Goal: Navigation & Orientation: Understand site structure

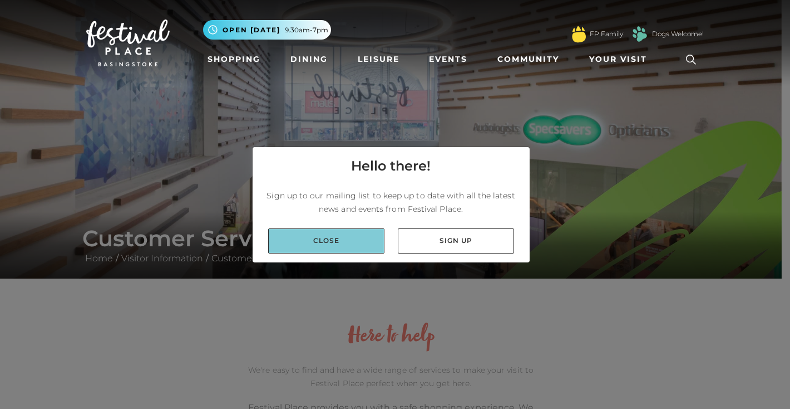
click at [338, 249] on link "Close" at bounding box center [326, 240] width 116 height 25
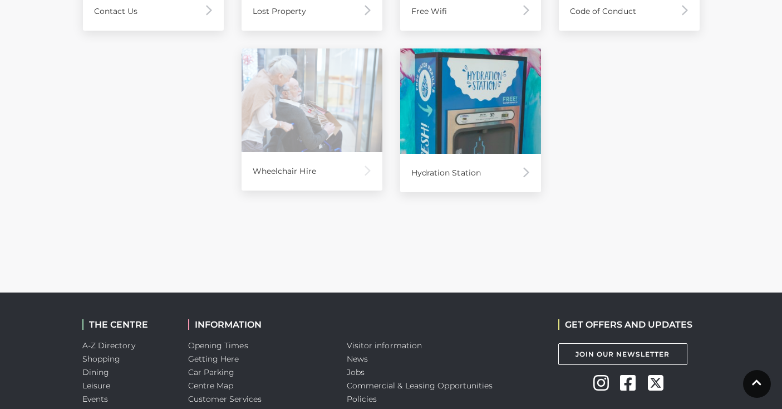
scroll to position [986, 0]
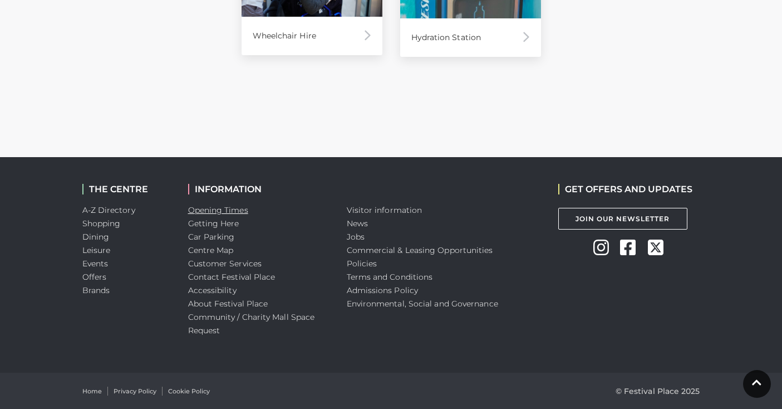
click at [224, 208] on link "Opening Times" at bounding box center [218, 210] width 60 height 10
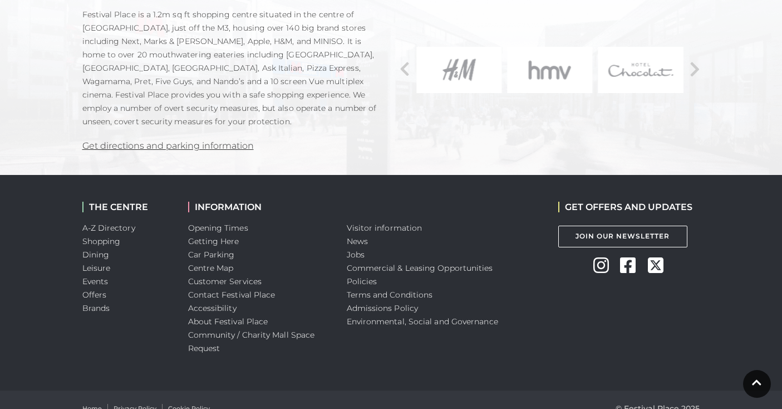
scroll to position [866, 0]
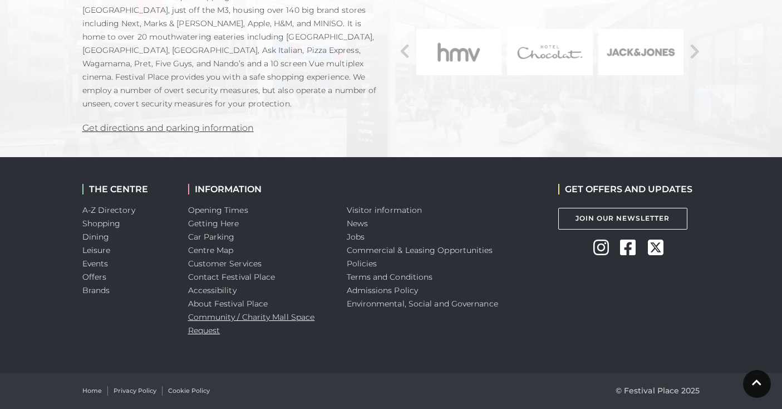
click at [264, 312] on link "Community / Charity Mall Space Request" at bounding box center [251, 323] width 127 height 23
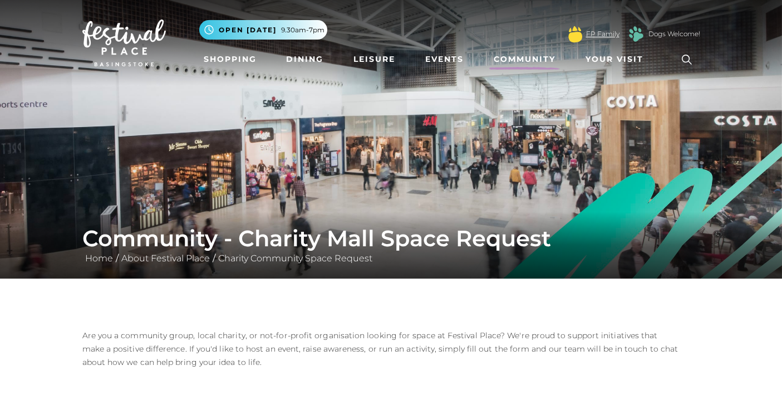
click at [604, 35] on link "FP Family" at bounding box center [602, 34] width 33 height 10
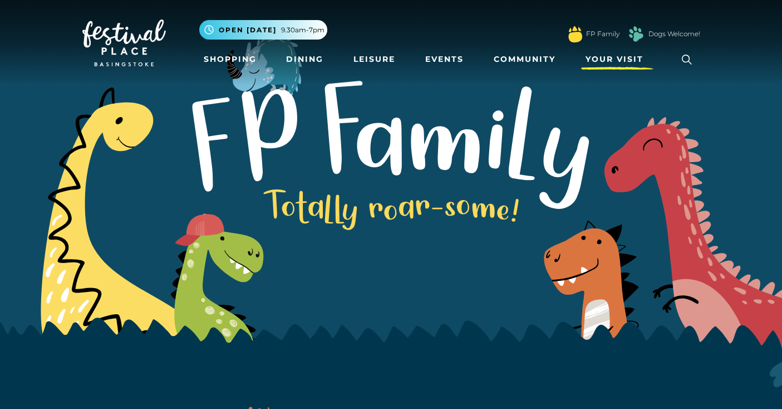
click at [616, 51] on link "Your Visit" at bounding box center [617, 59] width 72 height 21
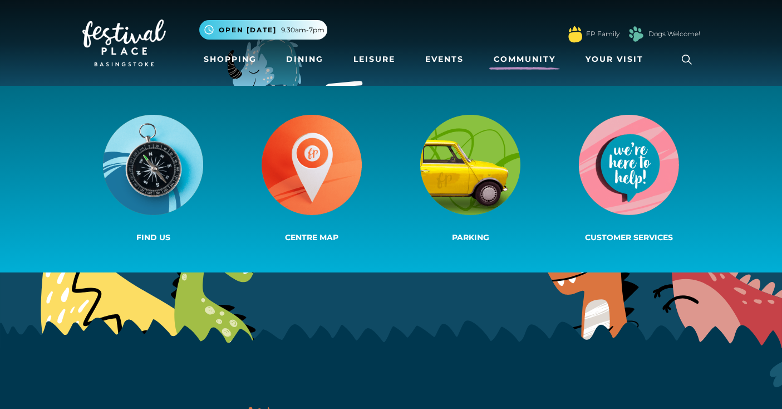
click at [535, 52] on link "Community" at bounding box center [524, 59] width 71 height 21
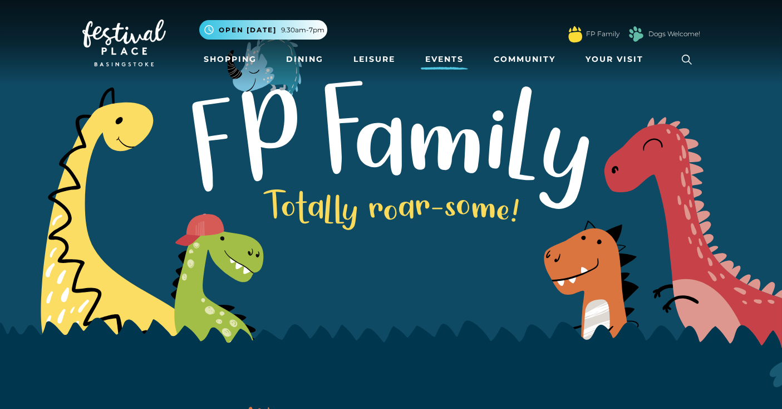
click at [452, 57] on link "Events" at bounding box center [444, 59] width 47 height 21
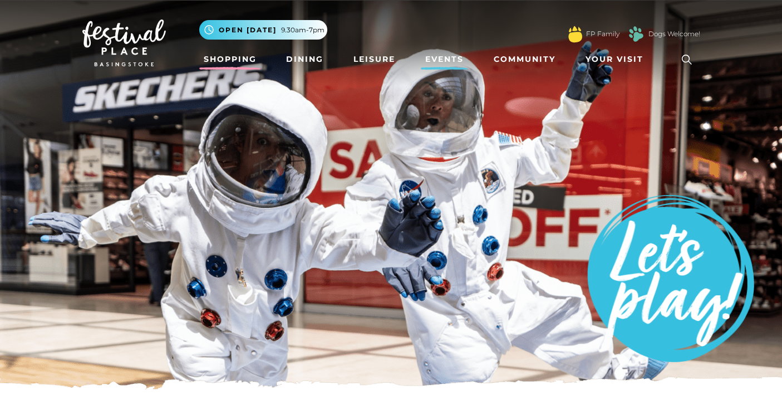
click at [238, 61] on link "Shopping" at bounding box center [230, 59] width 62 height 21
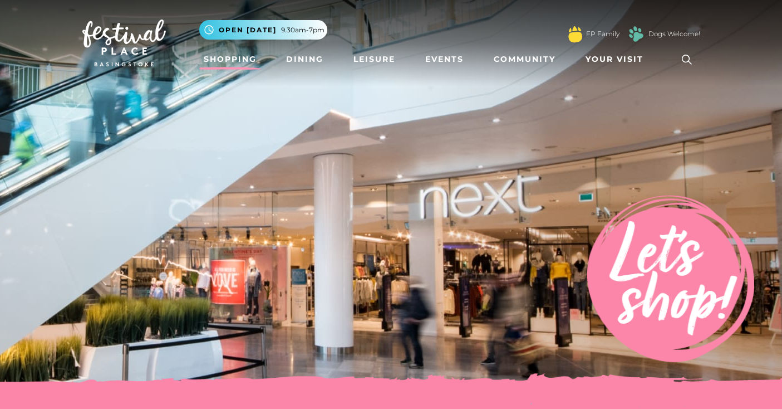
click at [96, 25] on img at bounding box center [123, 42] width 83 height 47
